Goal: Task Accomplishment & Management: Manage account settings

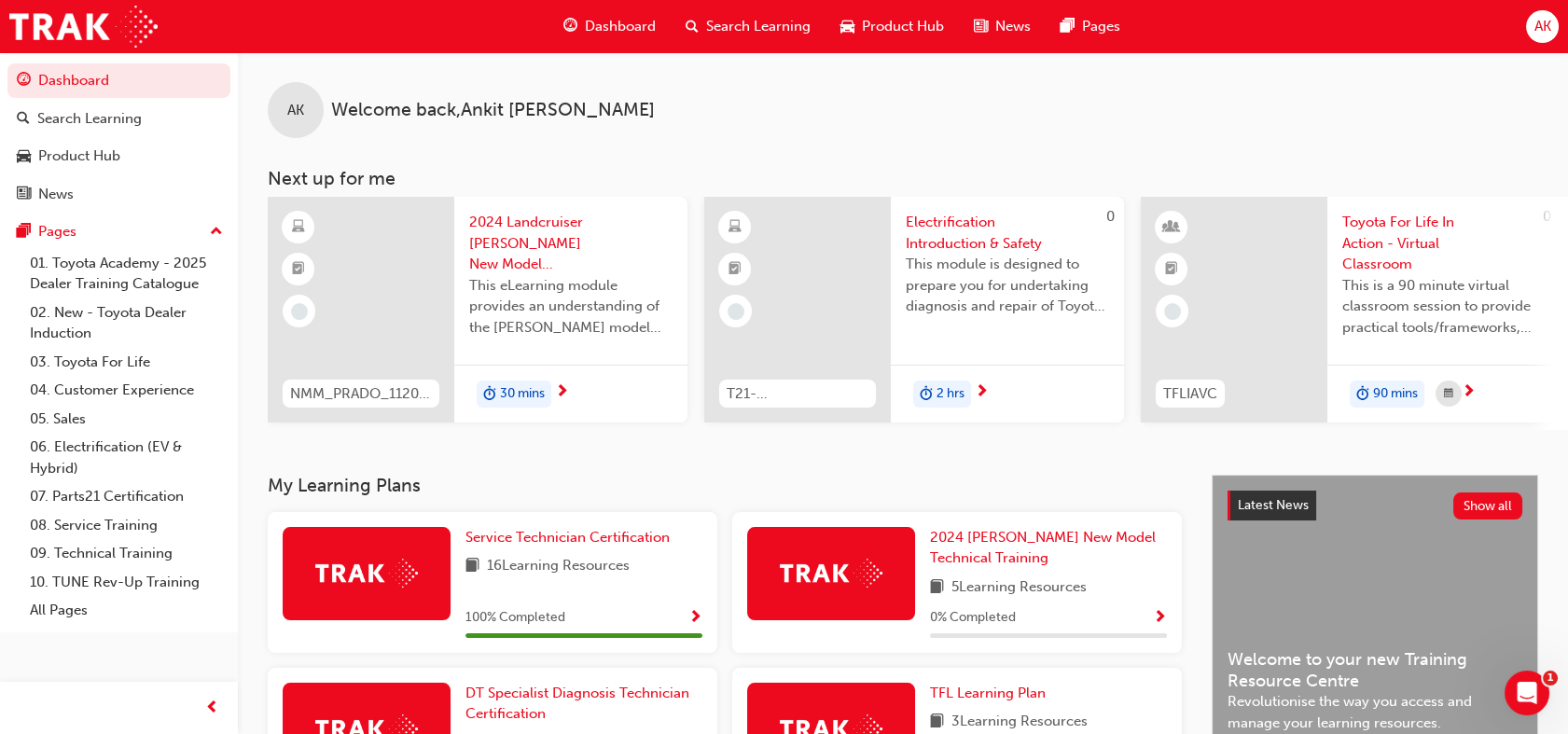
click at [1543, 26] on span "AK" at bounding box center [1542, 27] width 17 height 22
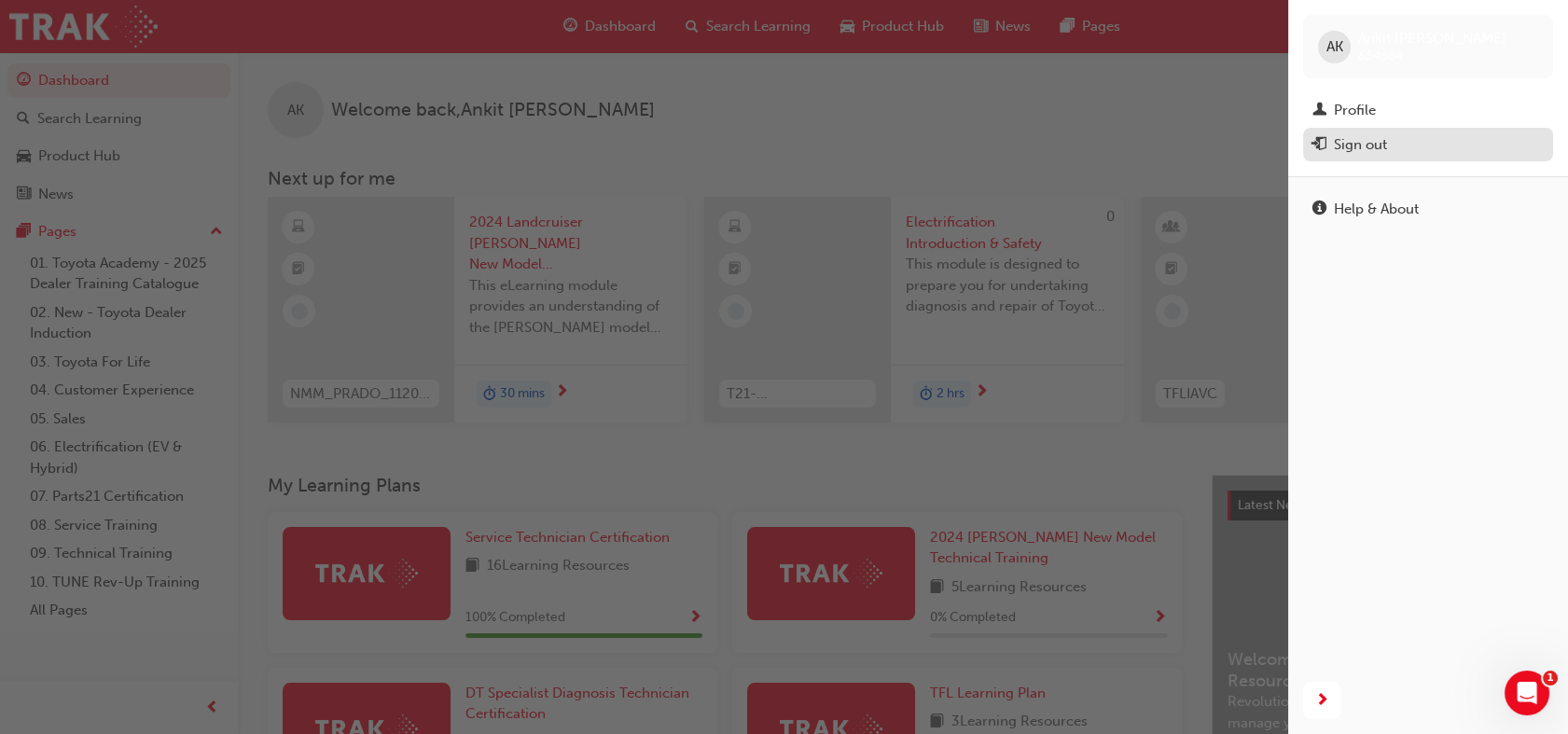
click at [1376, 148] on div "Sign out" at bounding box center [1361, 144] width 53 height 22
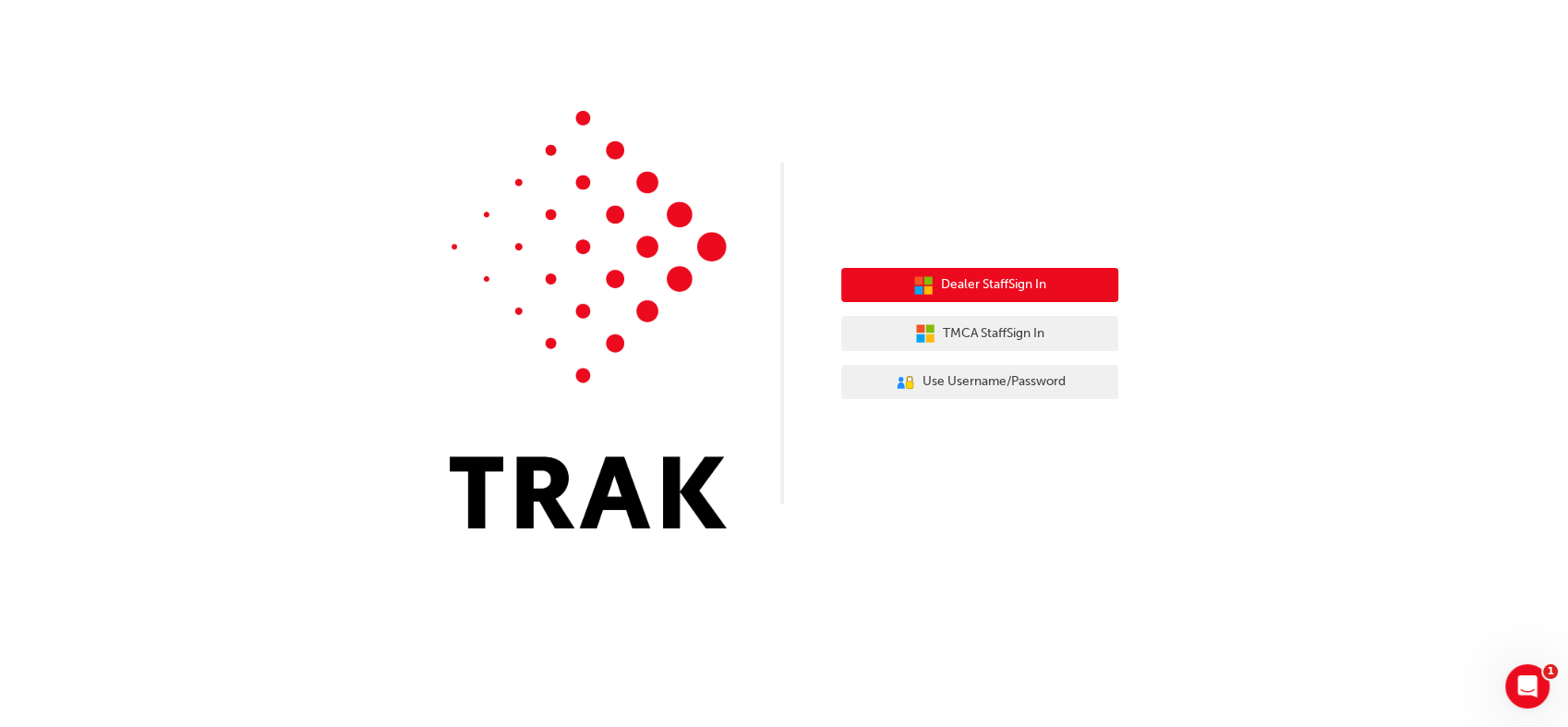
click at [989, 280] on span "Dealer Staff Sign In" at bounding box center [994, 285] width 105 height 22
